Goal: Transaction & Acquisition: Purchase product/service

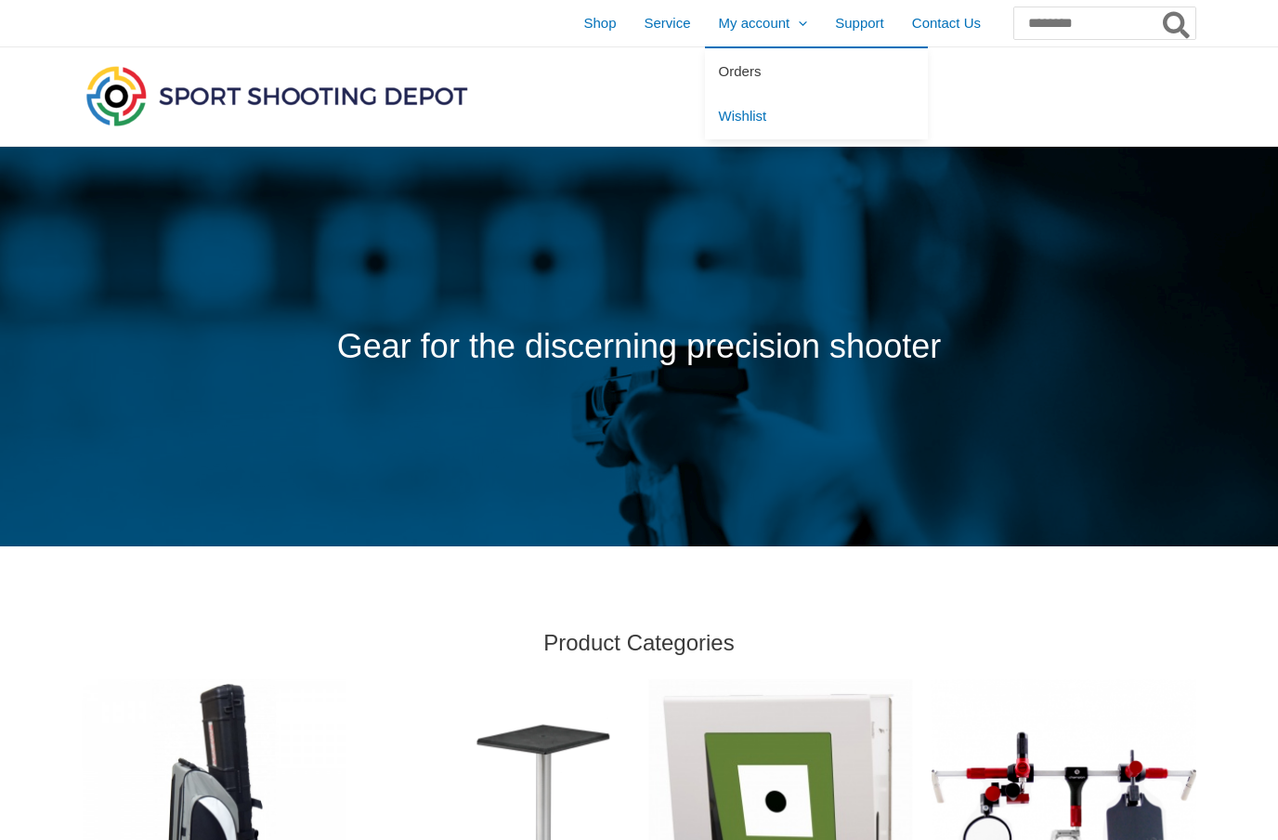
click at [735, 84] on link "Orders" at bounding box center [816, 71] width 223 height 46
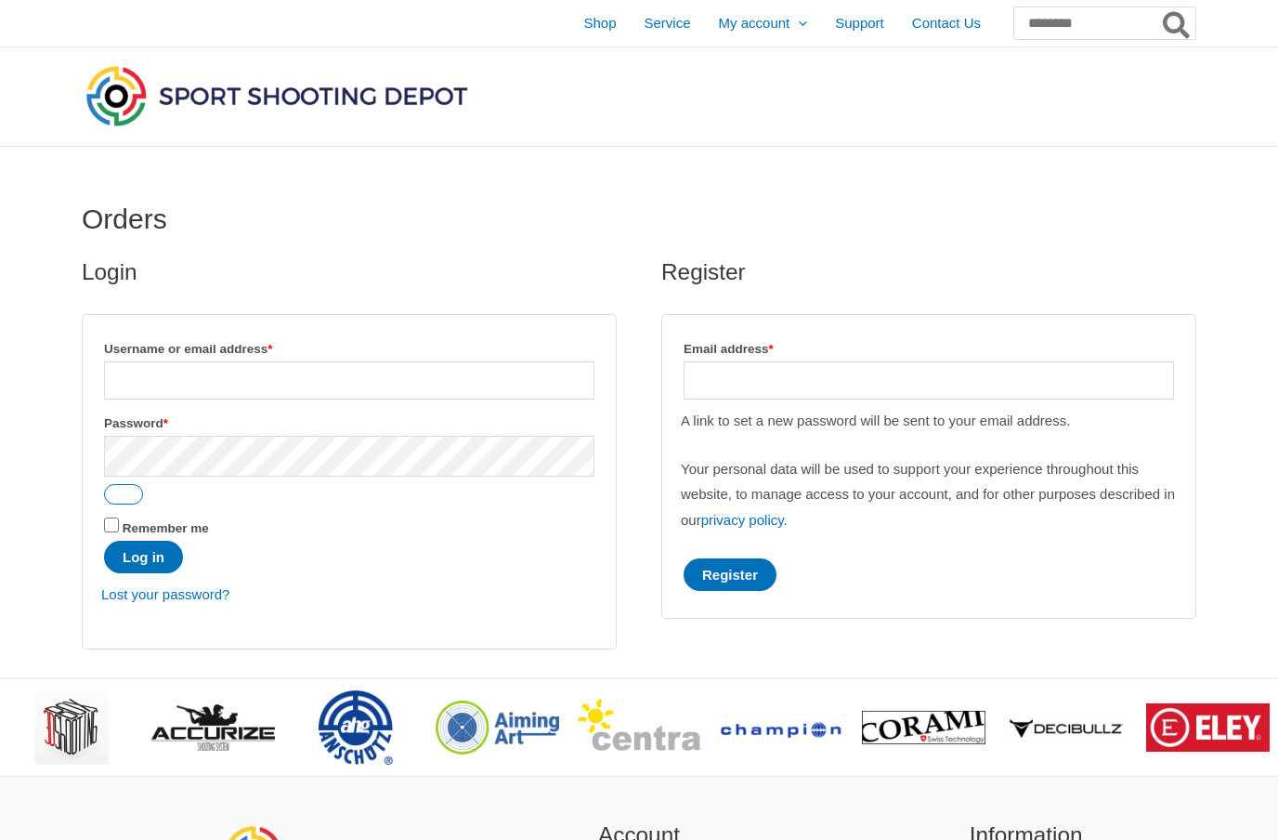
click at [352, 383] on input "Username or email address * Required" at bounding box center [349, 380] width 490 height 38
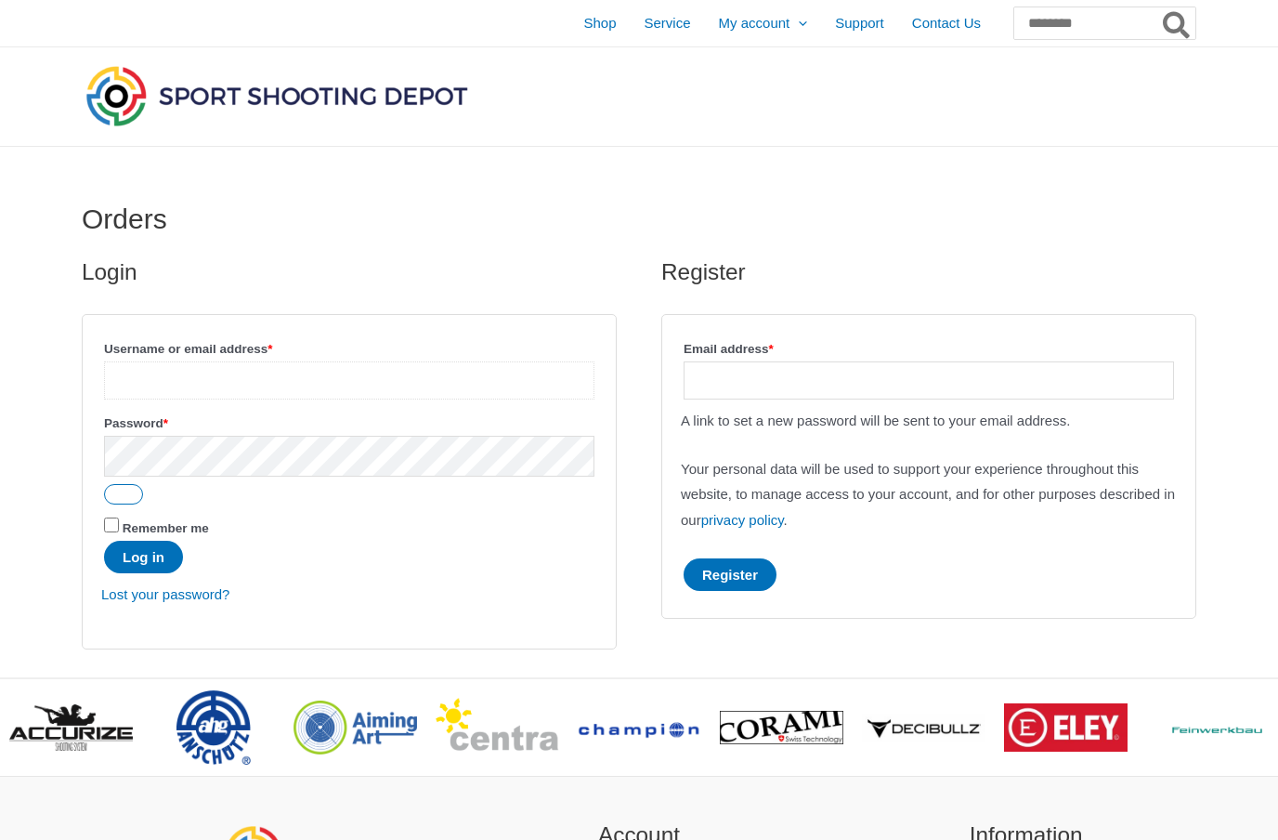
type input "**********"
click at [159, 564] on button "Log in" at bounding box center [143, 557] width 79 height 33
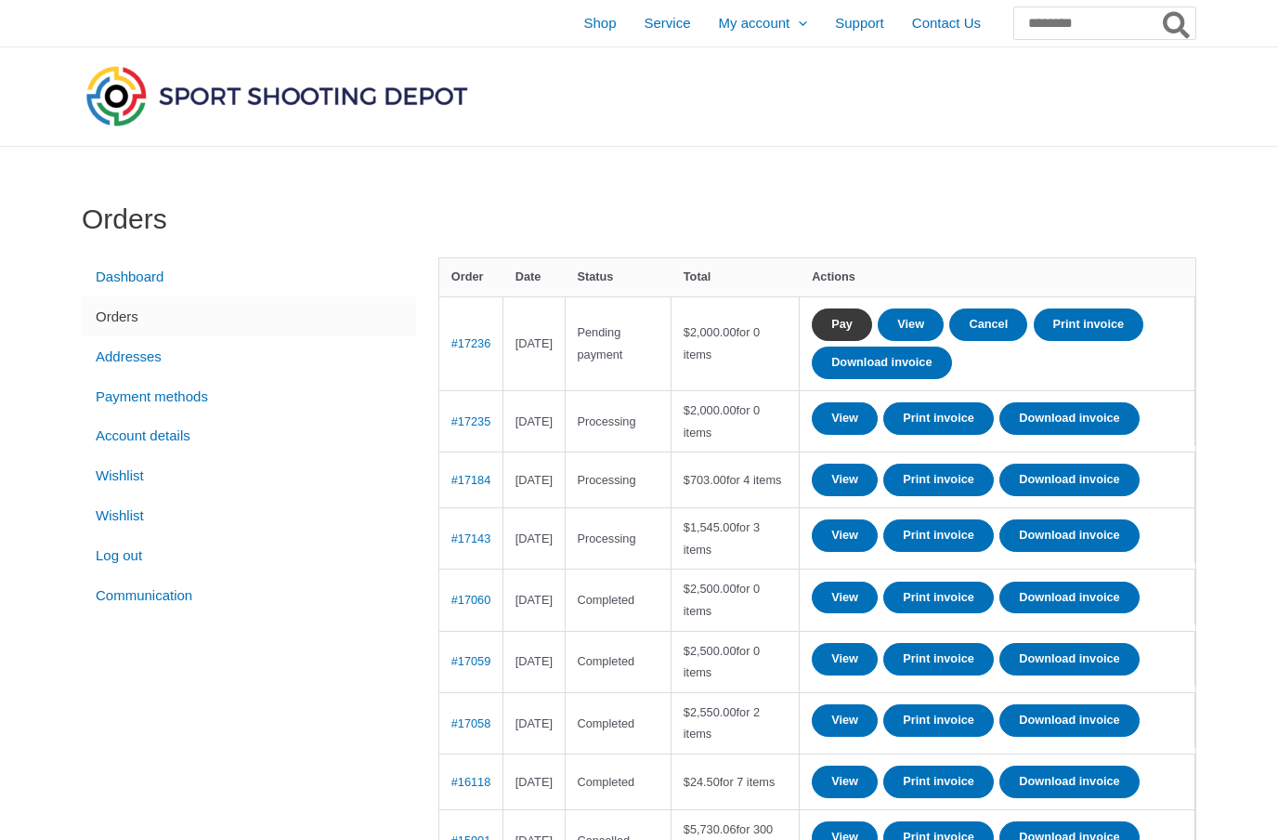
click at [872, 333] on link "Pay" at bounding box center [842, 324] width 60 height 33
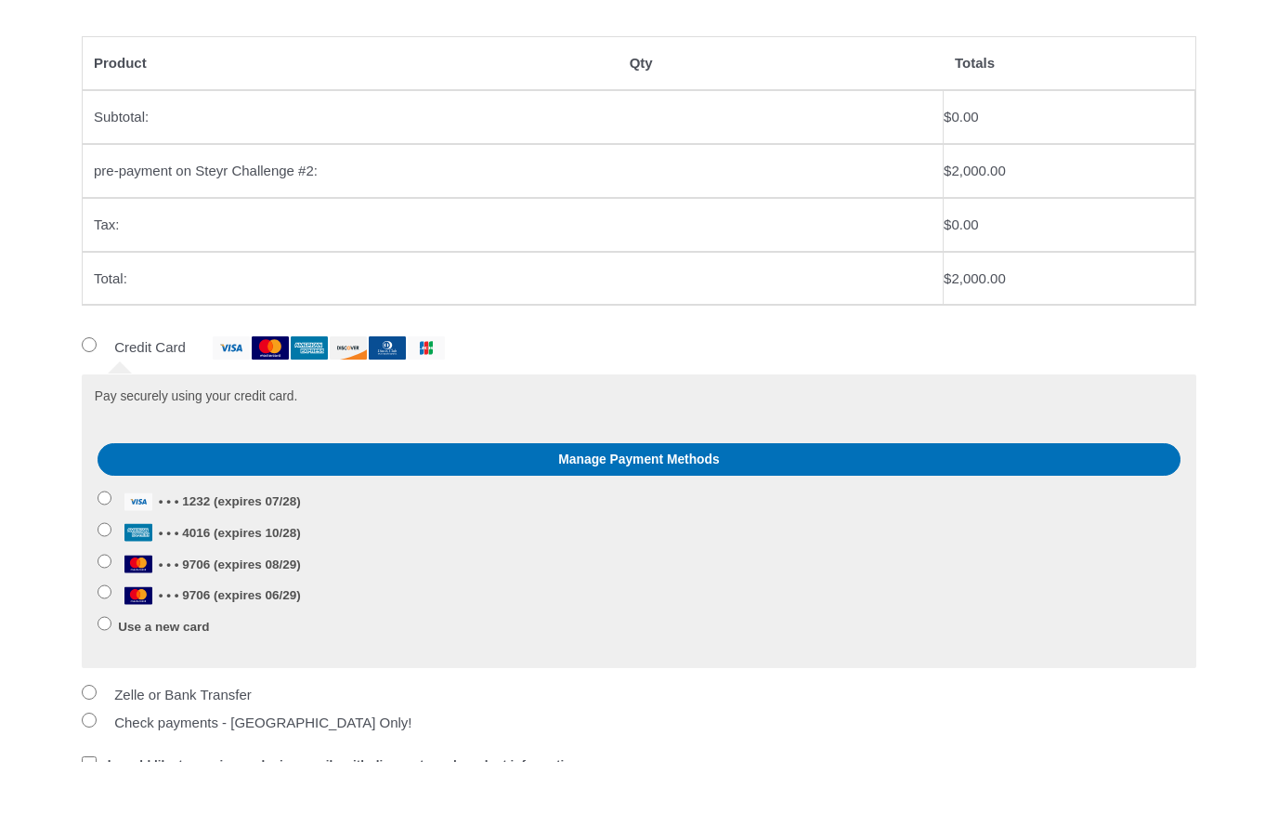
scroll to position [280, 0]
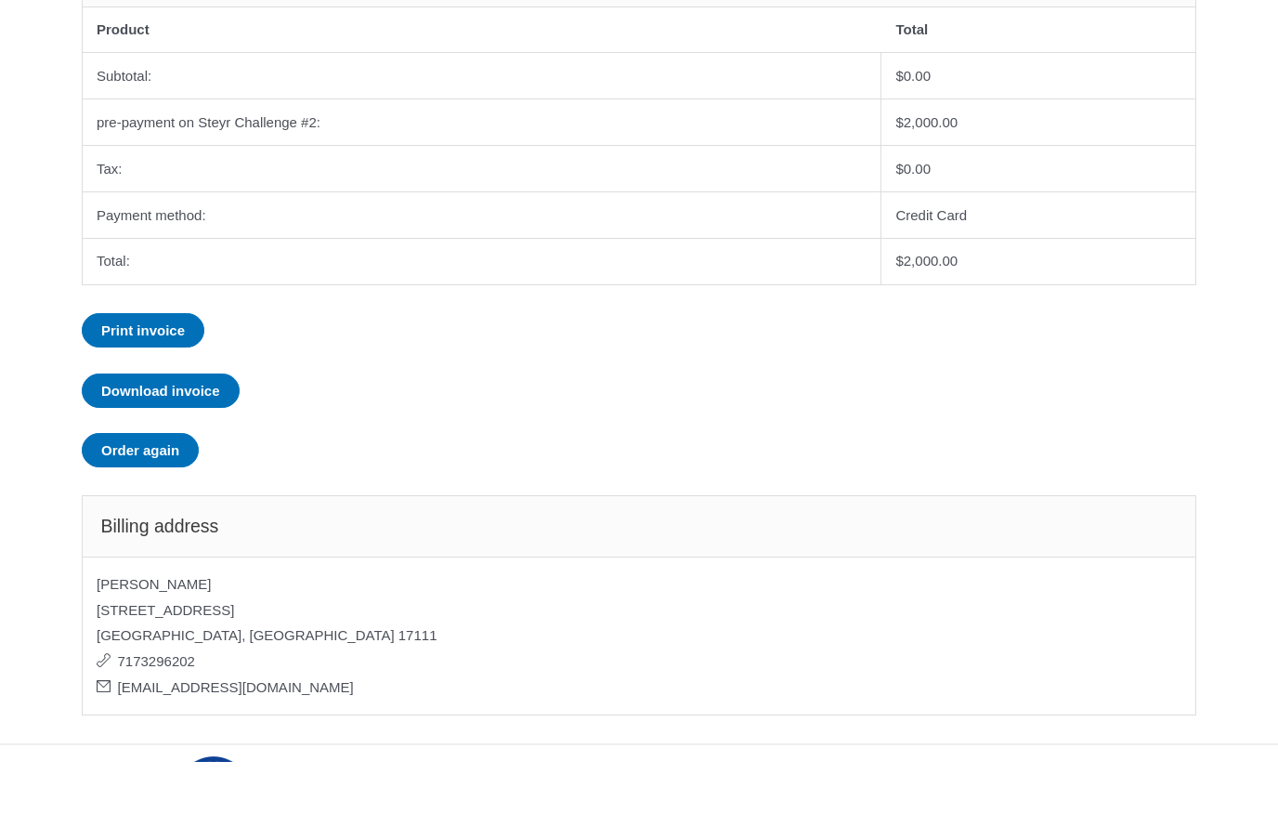
scroll to position [469, 0]
